Goal: Information Seeking & Learning: Learn about a topic

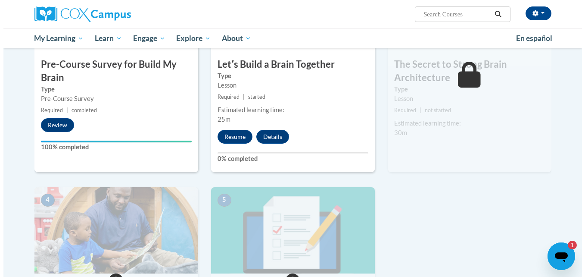
scroll to position [196, 0]
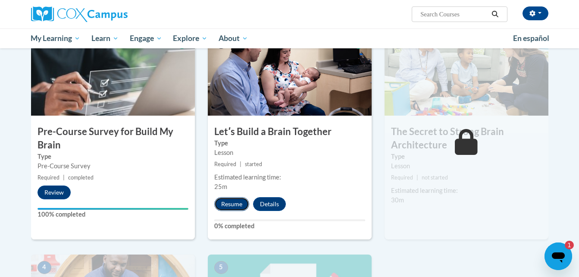
click at [231, 202] on button "Resume" at bounding box center [231, 204] width 35 height 14
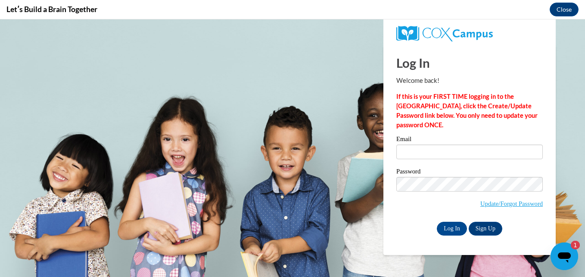
scroll to position [0, 0]
click at [449, 148] on input "Email" at bounding box center [470, 151] width 147 height 15
type input "tflennory1@student.gsu.edu"
click at [450, 225] on input "Log In" at bounding box center [452, 229] width 30 height 14
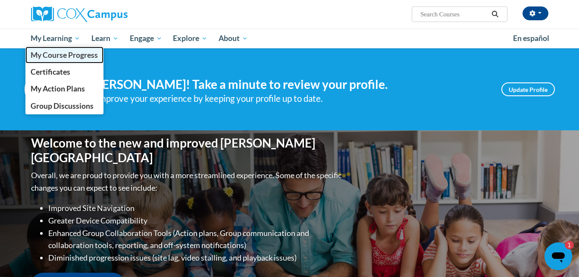
click at [63, 47] on link "My Course Progress" at bounding box center [64, 55] width 78 height 17
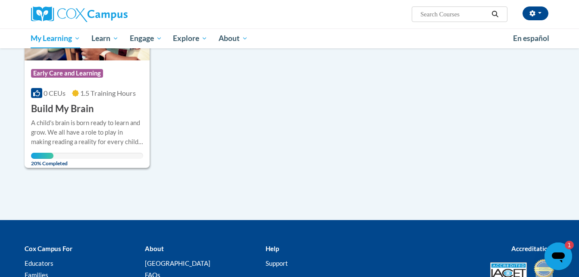
scroll to position [185, 0]
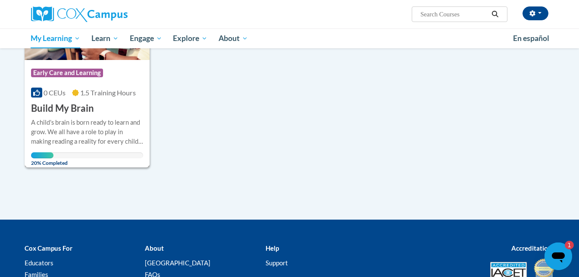
click at [76, 109] on h3 "Build My Brain" at bounding box center [62, 108] width 63 height 13
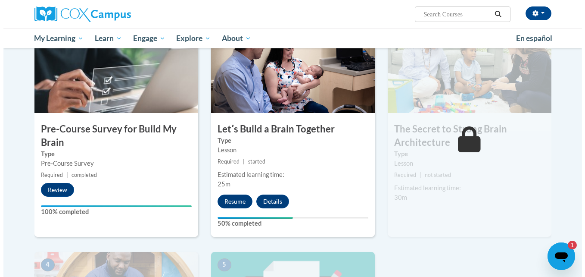
scroll to position [219, 0]
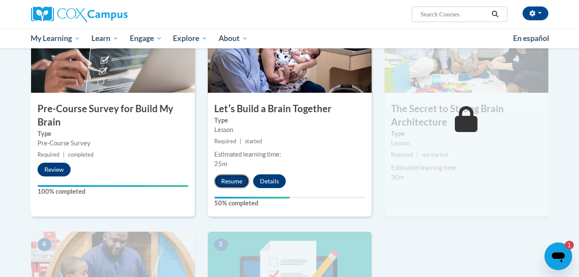
click at [228, 185] on button "Resume" at bounding box center [231, 181] width 35 height 14
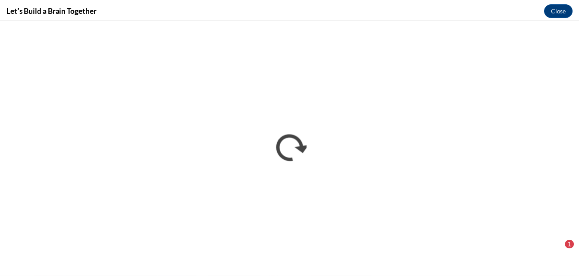
scroll to position [0, 0]
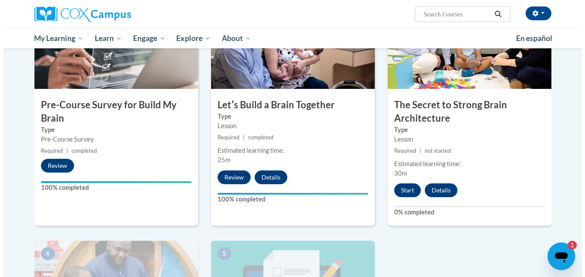
scroll to position [225, 0]
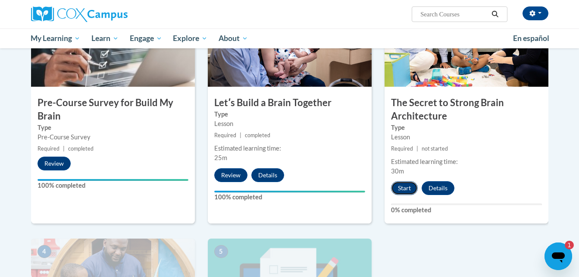
click at [405, 189] on button "Start" at bounding box center [404, 188] width 27 height 14
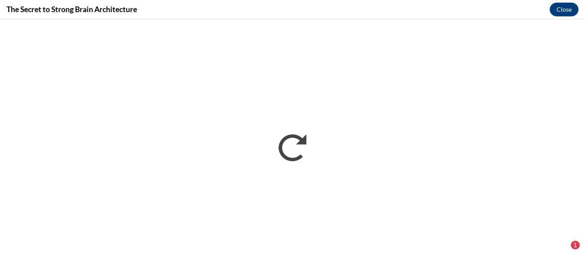
scroll to position [0, 0]
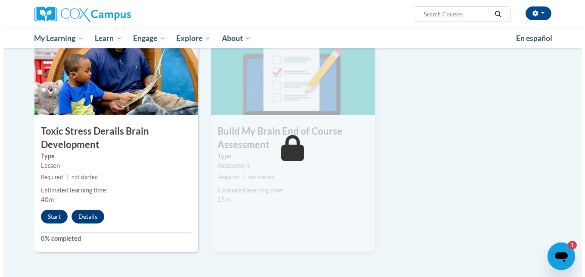
scroll to position [437, 0]
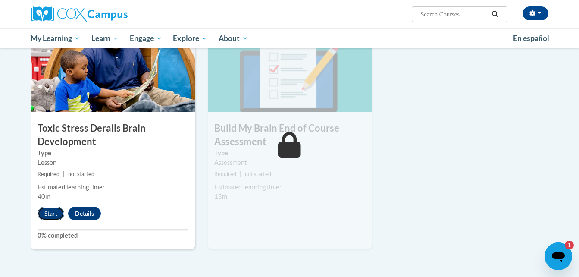
click at [50, 214] on button "Start" at bounding box center [51, 213] width 27 height 14
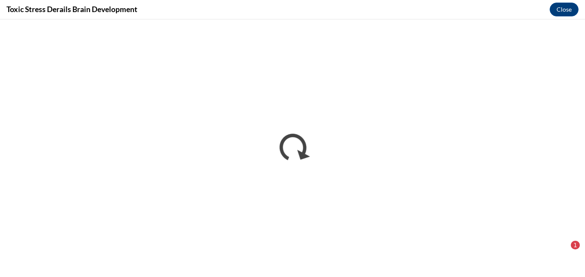
scroll to position [0, 0]
